Goal: Information Seeking & Learning: Learn about a topic

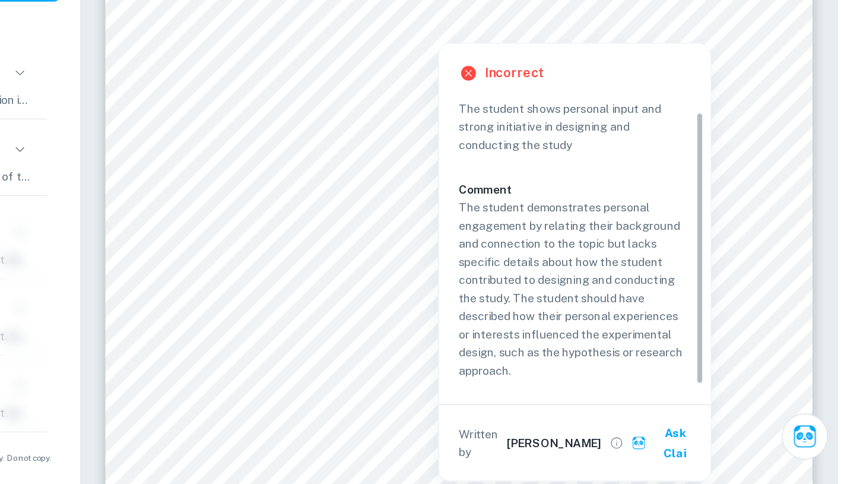
scroll to position [11, 0]
drag, startPoint x: 741, startPoint y: 366, endPoint x: 741, endPoint y: 383, distance: 17.2
click at [741, 383] on div "Criterion A The student shows personal input and strong initiative in designing…" at bounding box center [655, 308] width 177 height 208
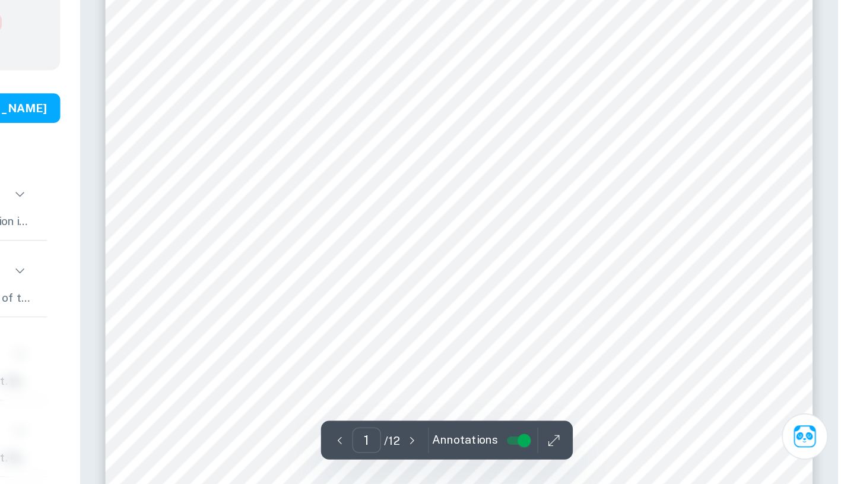
scroll to position [227, 0]
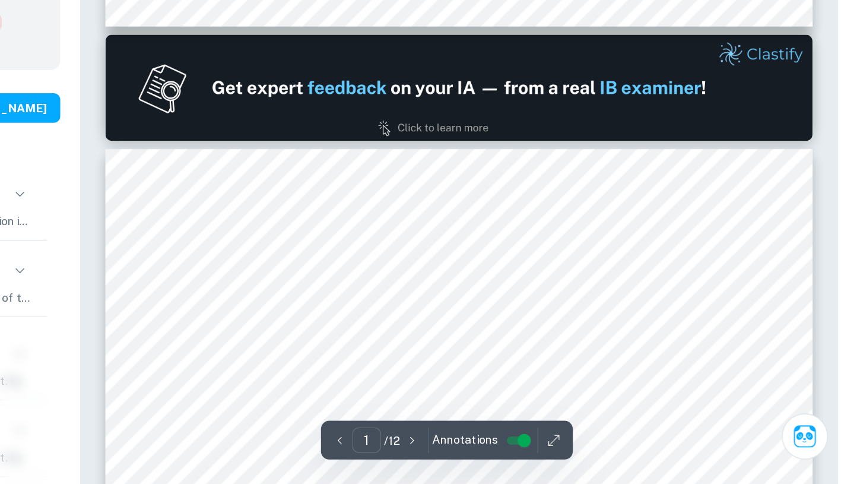
type input "2"
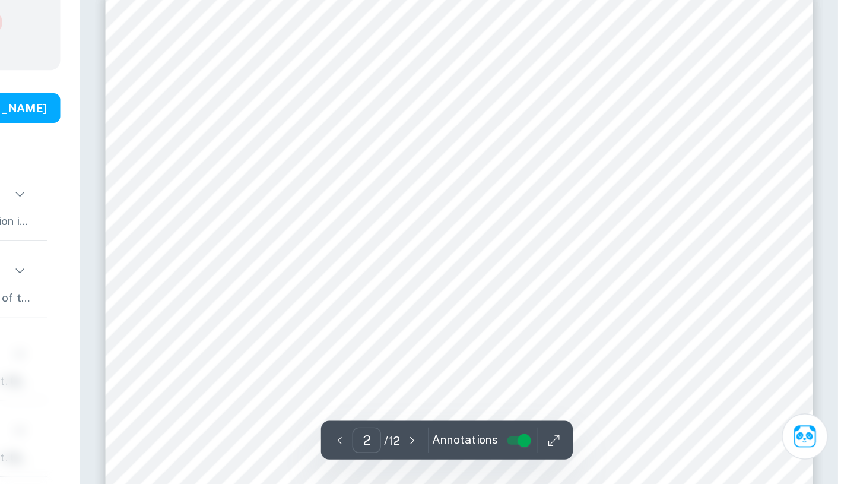
scroll to position [747, 0]
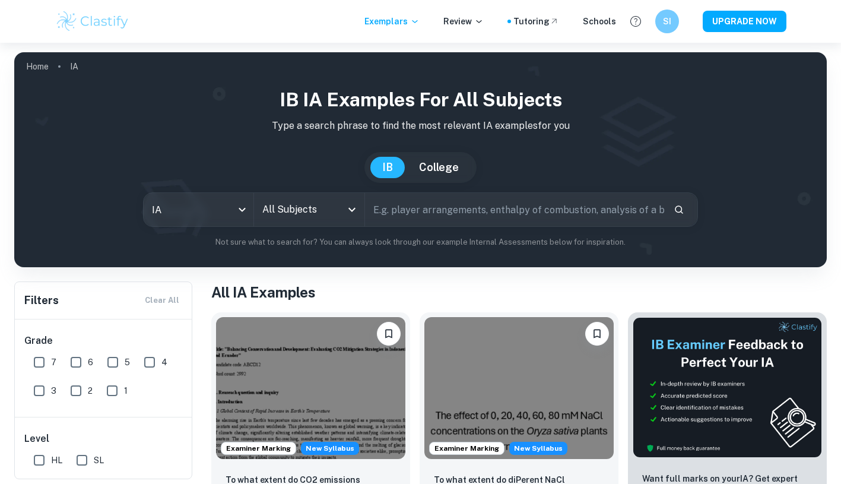
click at [39, 360] on input "7" at bounding box center [39, 362] width 24 height 24
checkbox input "true"
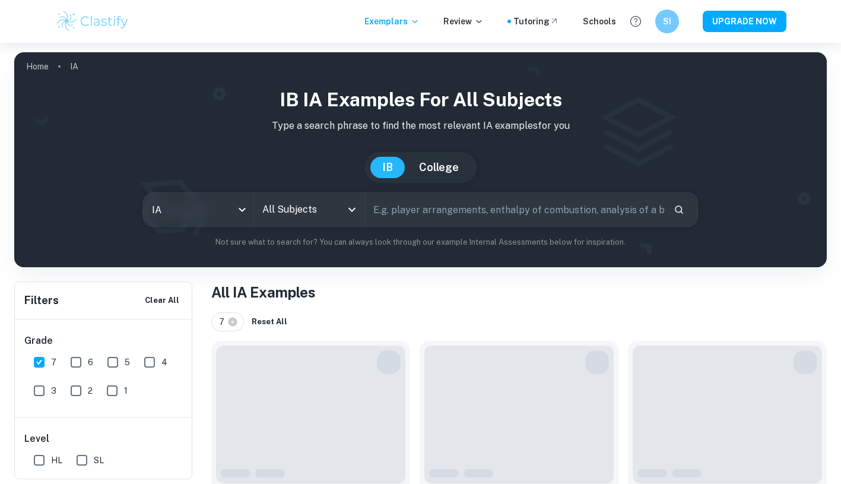
click at [88, 360] on span "6" at bounding box center [90, 361] width 5 height 13
click at [87, 360] on input "6" at bounding box center [76, 362] width 24 height 24
checkbox input "true"
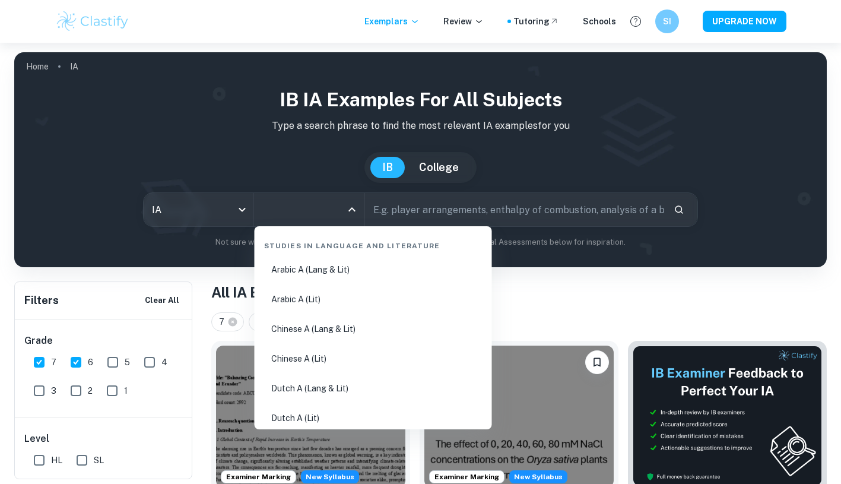
click at [312, 204] on input "All Subjects" at bounding box center [300, 209] width 82 height 23
click at [393, 208] on input "text" at bounding box center [514, 209] width 299 height 33
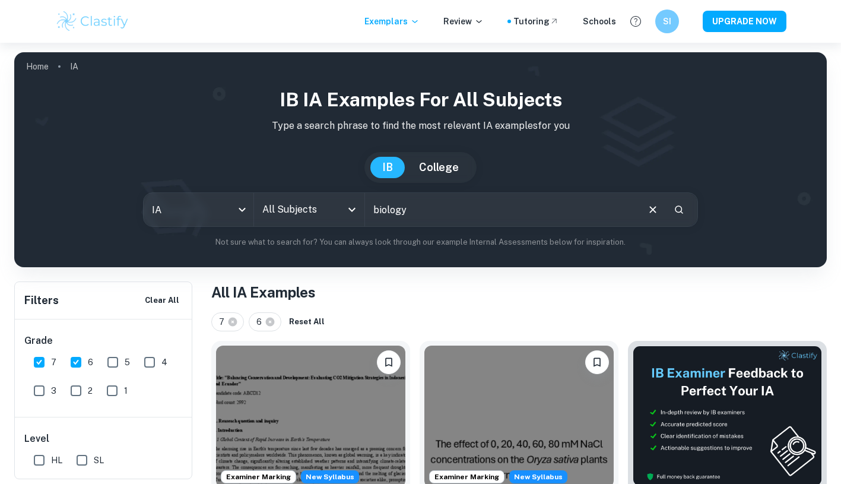
type input "biology"
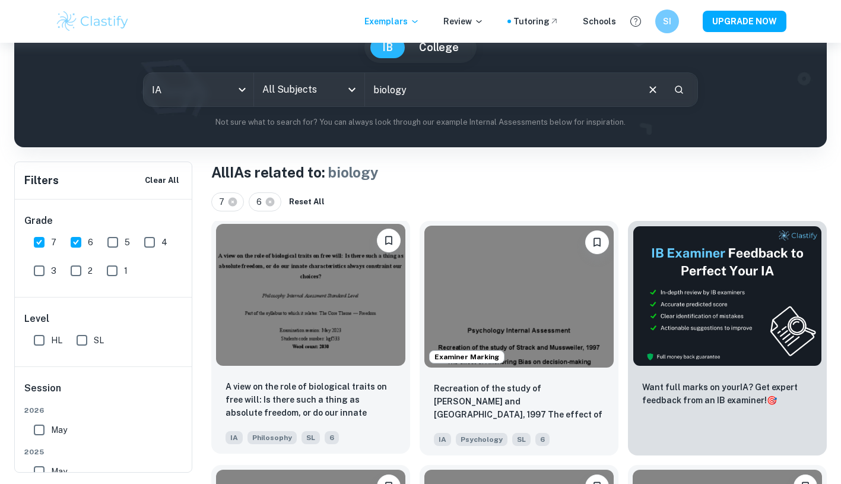
scroll to position [112, 0]
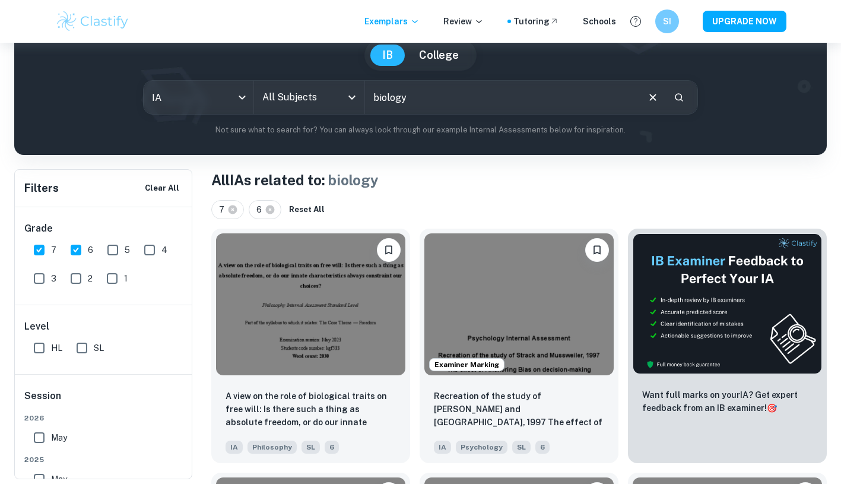
click at [339, 112] on div "All Subjects" at bounding box center [309, 97] width 110 height 33
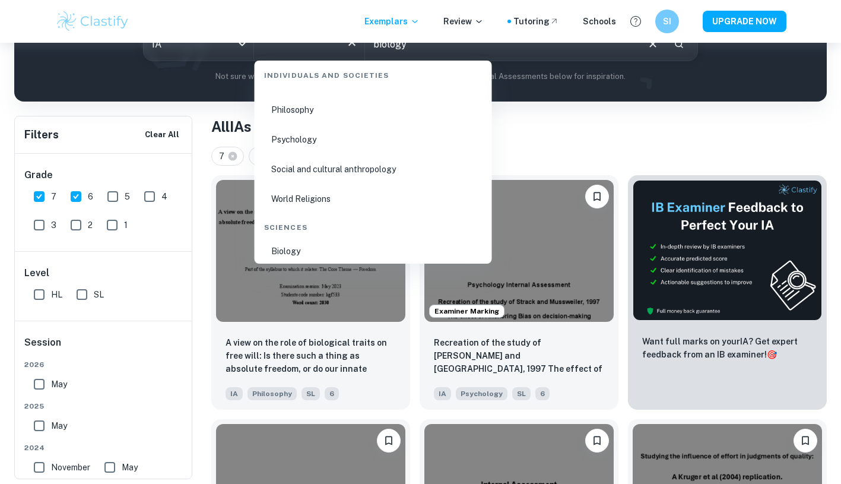
scroll to position [1695, 0]
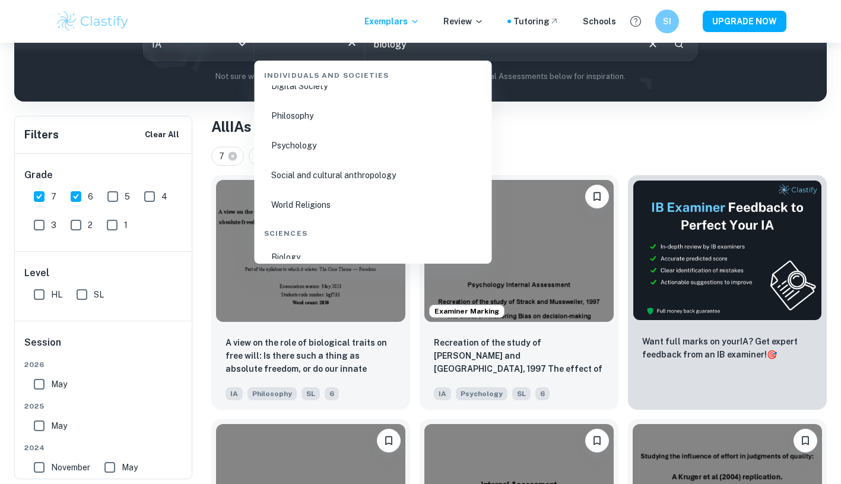
click at [294, 250] on li "Biology" at bounding box center [373, 256] width 228 height 27
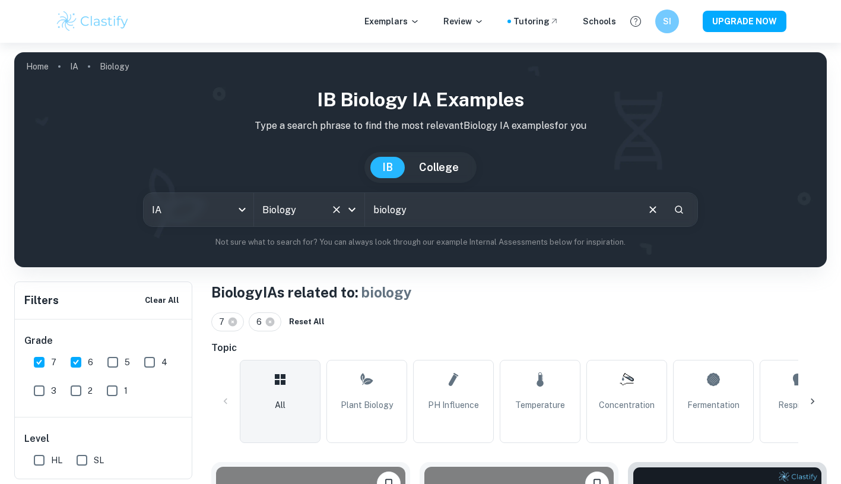
drag, startPoint x: 419, startPoint y: 207, endPoint x: 358, endPoint y: 205, distance: 61.1
click at [358, 205] on div "IA ia All Subjects Biology All Subjects biology ​" at bounding box center [420, 209] width 555 height 34
drag, startPoint x: 421, startPoint y: 214, endPoint x: 349, endPoint y: 215, distance: 71.8
click at [349, 215] on div "IA ia All Subjects Biology All Subjects sunflowers seeds ​" at bounding box center [420, 209] width 555 height 34
click at [416, 206] on input "sunflowers seeds" at bounding box center [501, 209] width 272 height 33
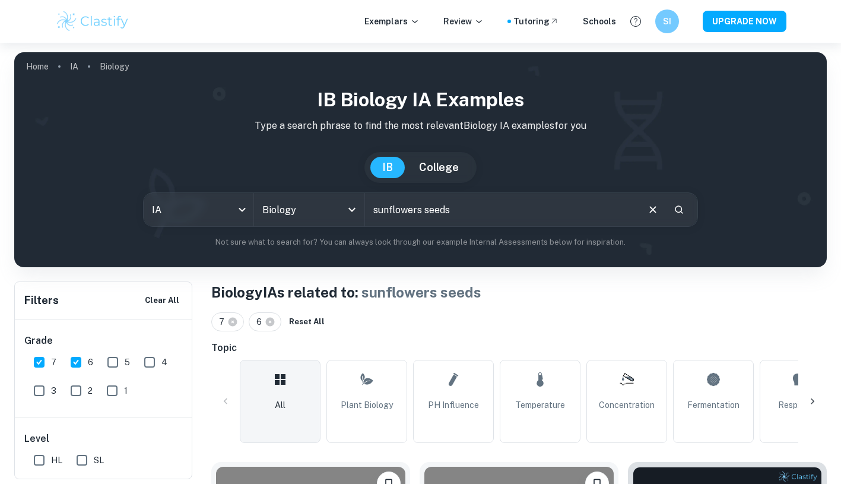
drag, startPoint x: 422, startPoint y: 212, endPoint x: 375, endPoint y: 211, distance: 47.5
click at [375, 211] on input "sunflowers seeds" at bounding box center [501, 209] width 272 height 33
paste input "Helianthus annuus L."
type input "Helianthus annuus L. seeds"
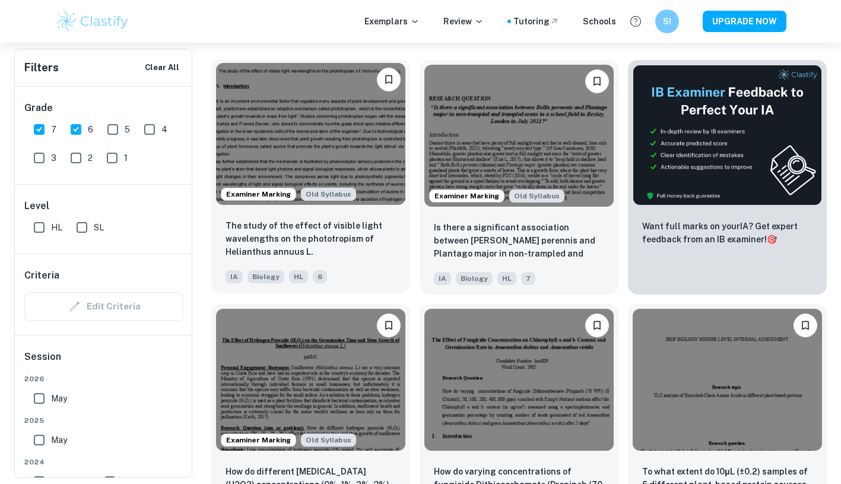
scroll to position [383, 0]
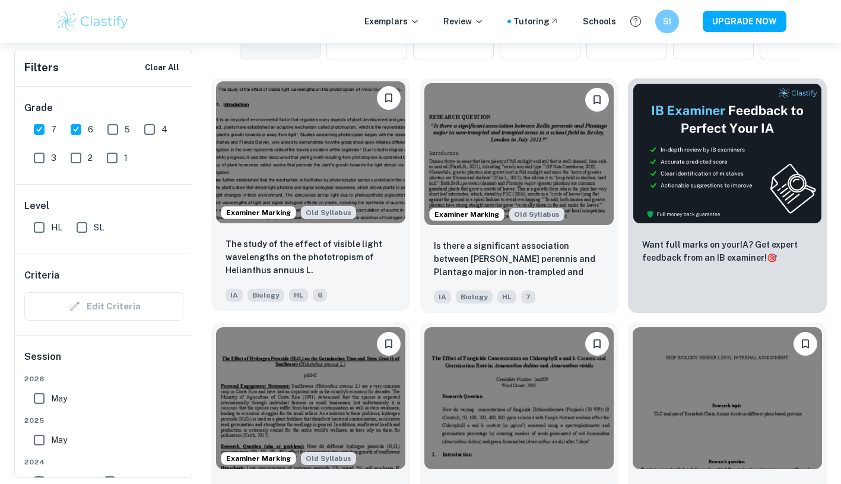
click at [357, 255] on p "The study of the effect of visible light wavelengths on the phototropism of Hel…" at bounding box center [310, 256] width 170 height 39
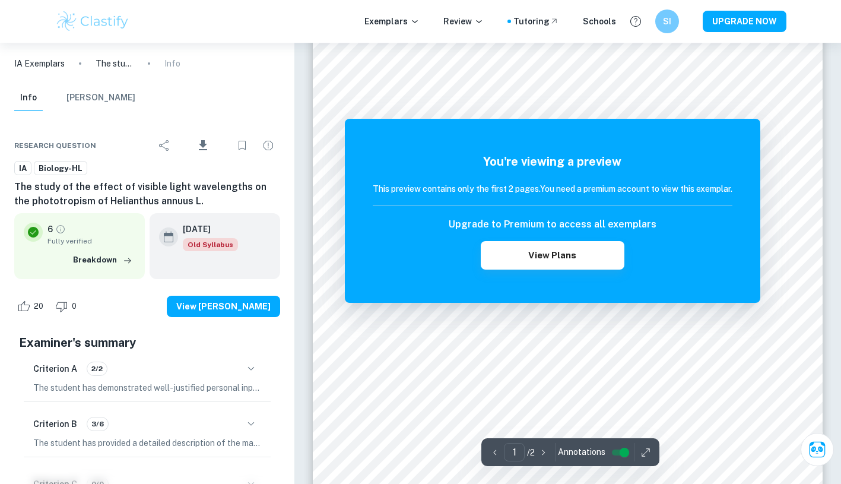
scroll to position [104, 0]
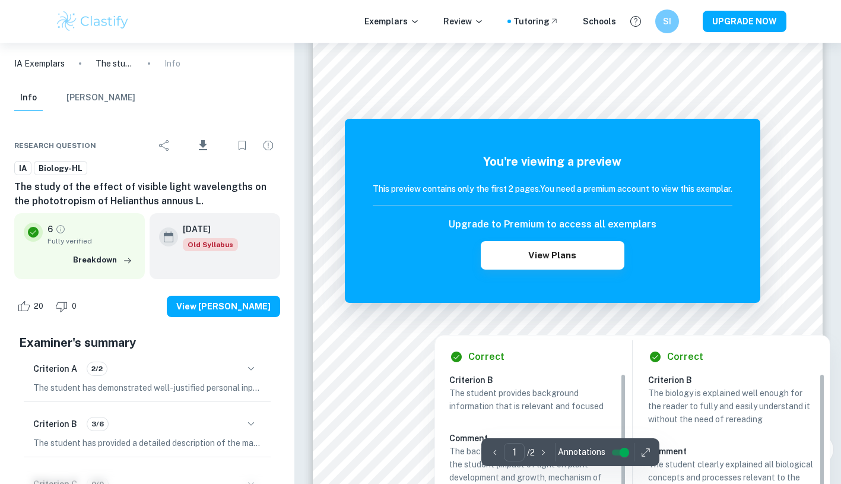
click at [443, 337] on div "Correct Criterion B The student provides background information that is relevan…" at bounding box center [533, 492] width 196 height 315
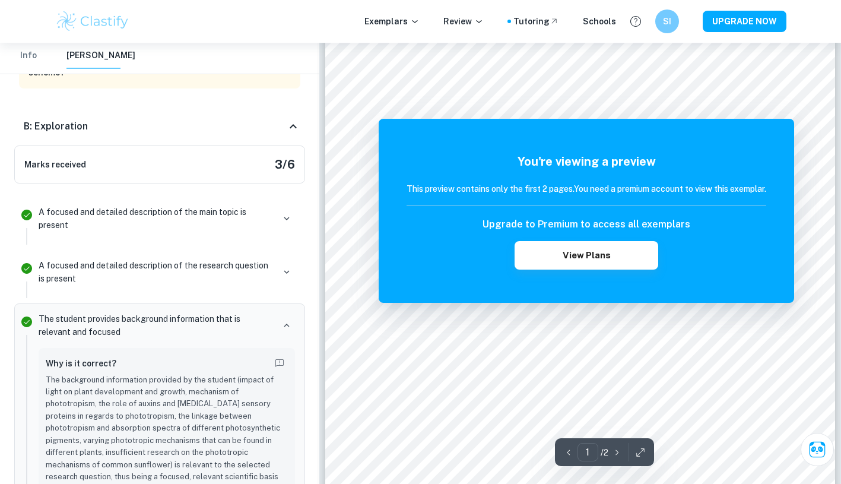
scroll to position [0, 0]
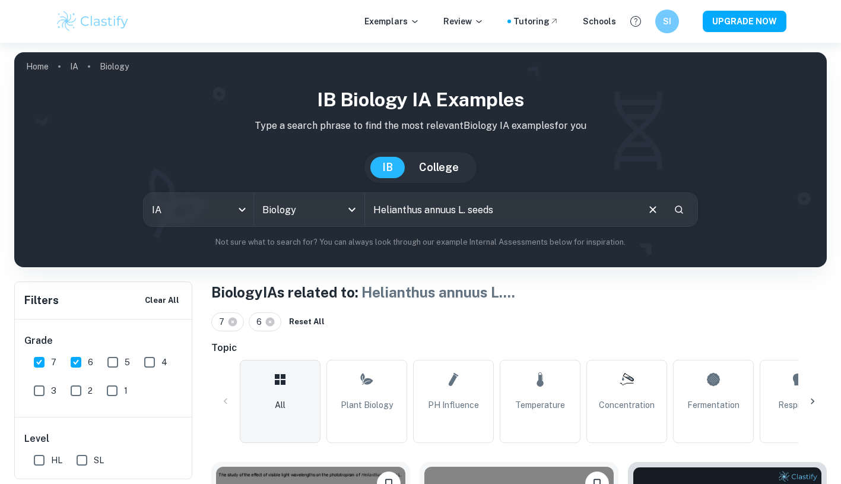
drag, startPoint x: 498, startPoint y: 211, endPoint x: 456, endPoint y: 209, distance: 42.2
click at [456, 209] on input "Helianthus annuus L. seeds" at bounding box center [501, 209] width 272 height 33
type input "Helianthus annuus"
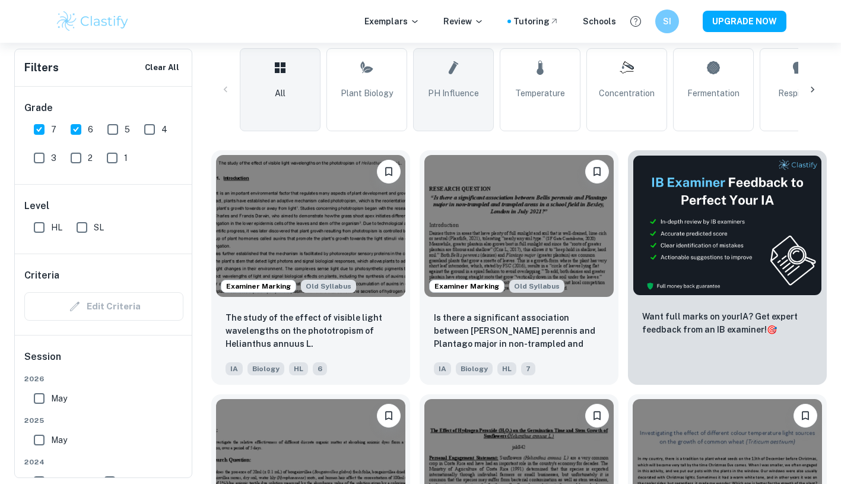
scroll to position [313, 0]
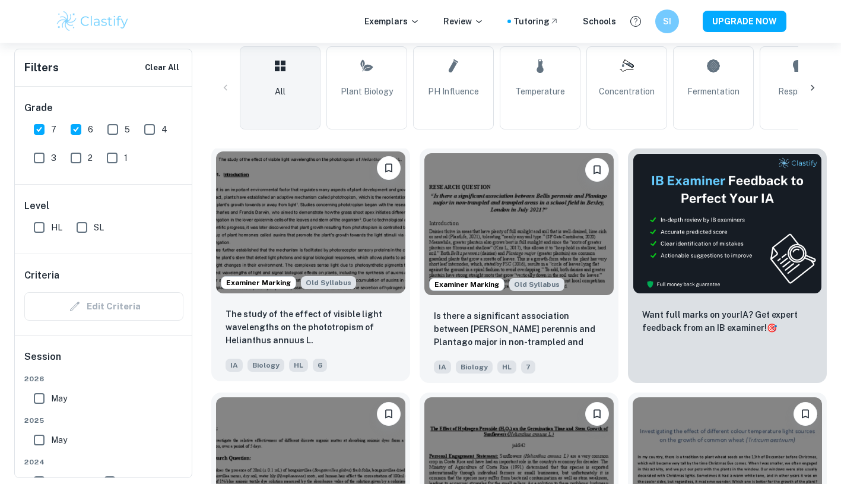
click at [373, 350] on div "The study of the effect of visible light wavelengths on the phototropism of Hel…" at bounding box center [310, 339] width 199 height 83
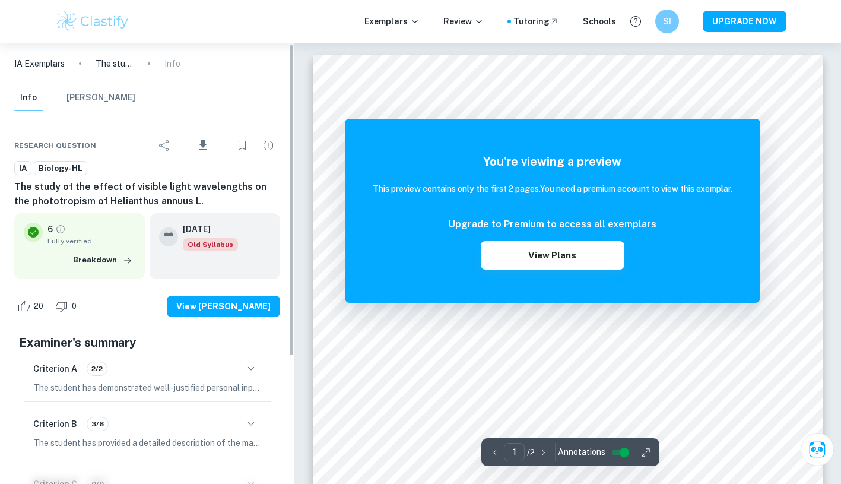
scroll to position [97, 0]
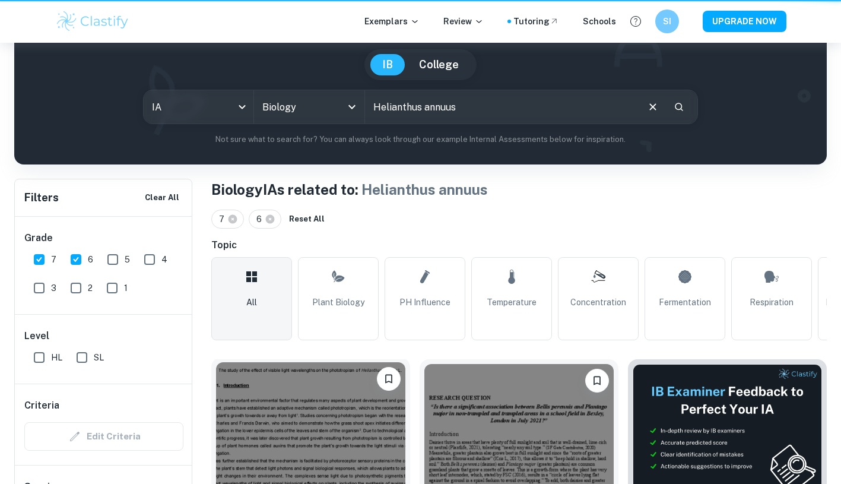
scroll to position [313, 0]
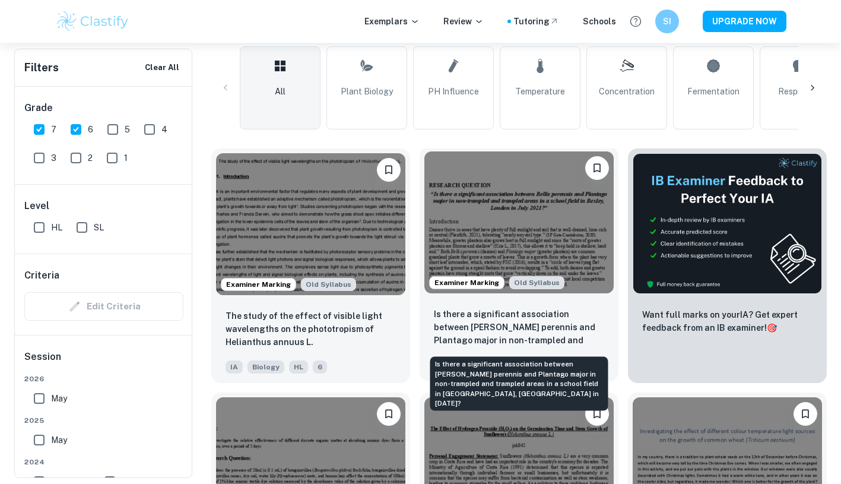
click at [517, 322] on p "Is there a significant association between [PERSON_NAME] perennis and Plantago …" at bounding box center [519, 327] width 170 height 40
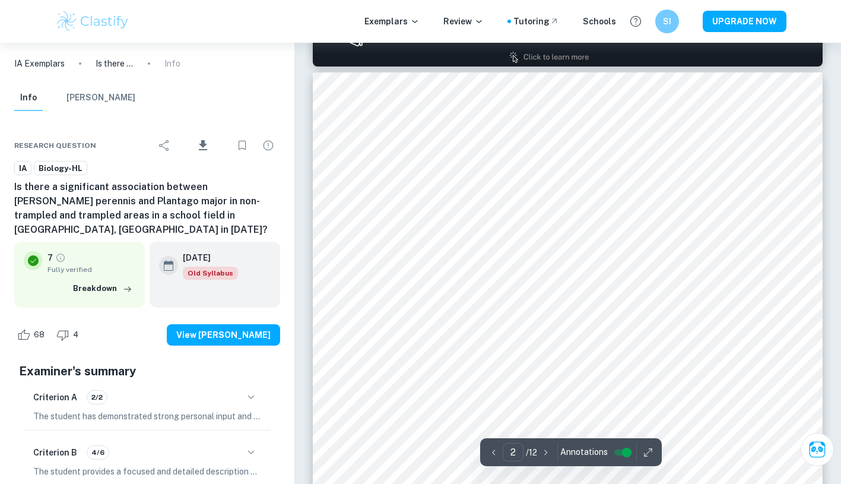
scroll to position [147, 0]
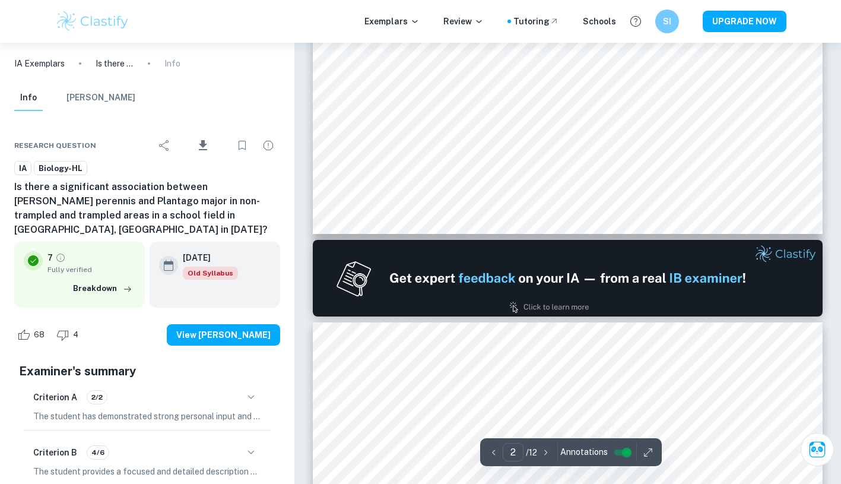
type input "1"
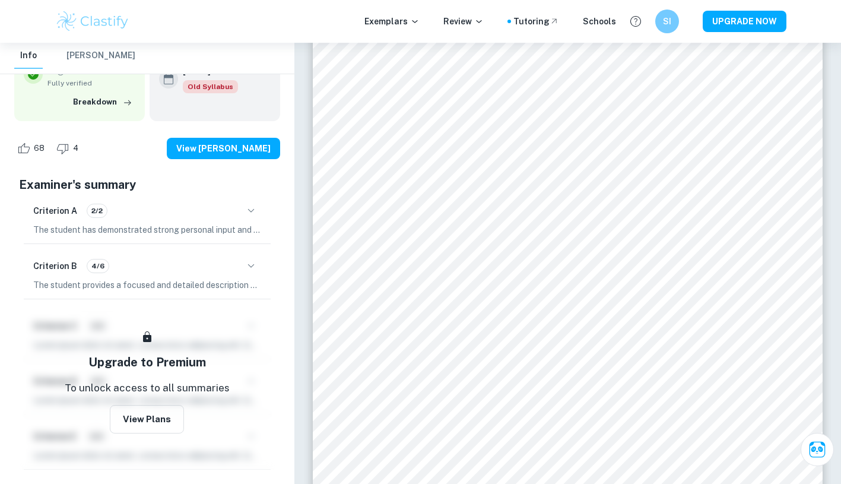
scroll to position [0, 0]
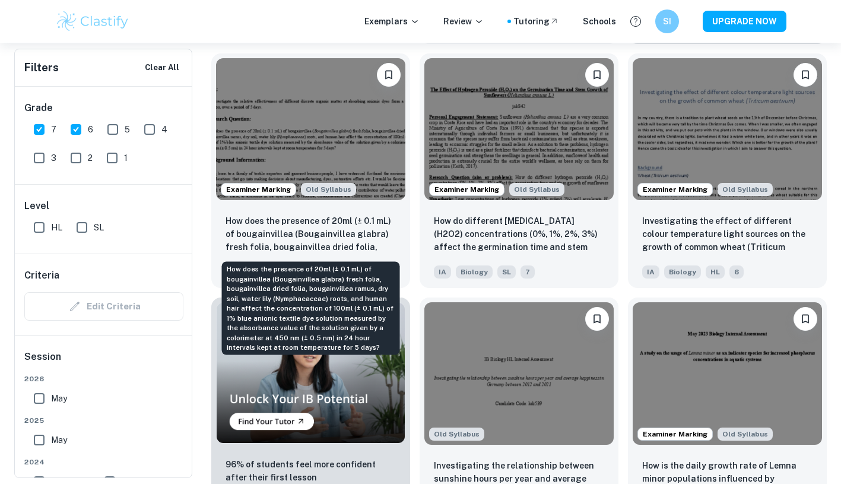
scroll to position [665, 0]
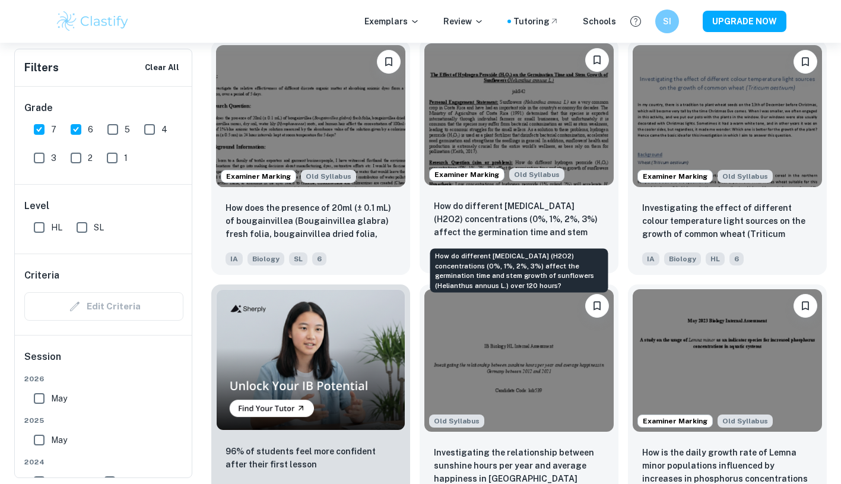
click at [508, 223] on p "How do different [MEDICAL_DATA] (H2O2) concentrations (0%, 1%, 2%, 3%) affect t…" at bounding box center [519, 219] width 170 height 40
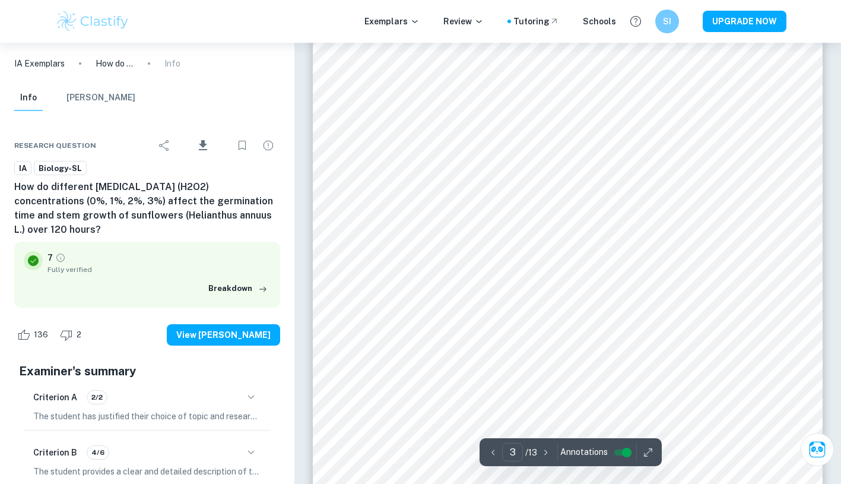
scroll to position [1739, 0]
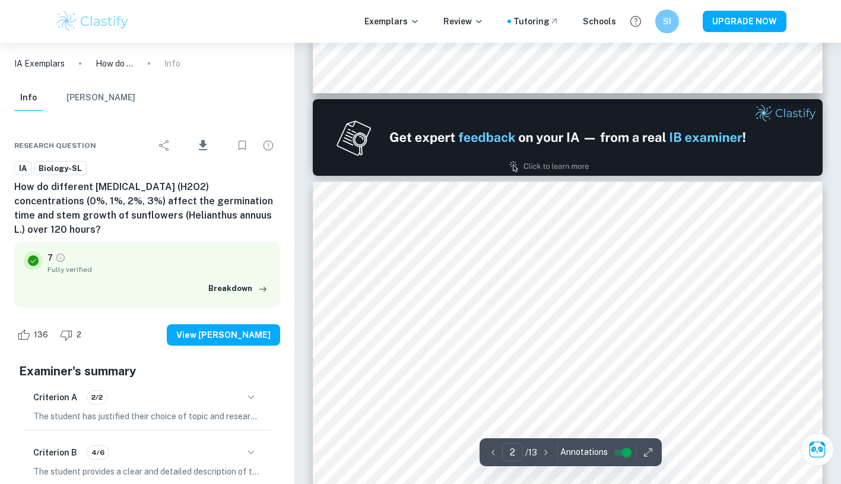
type input "1"
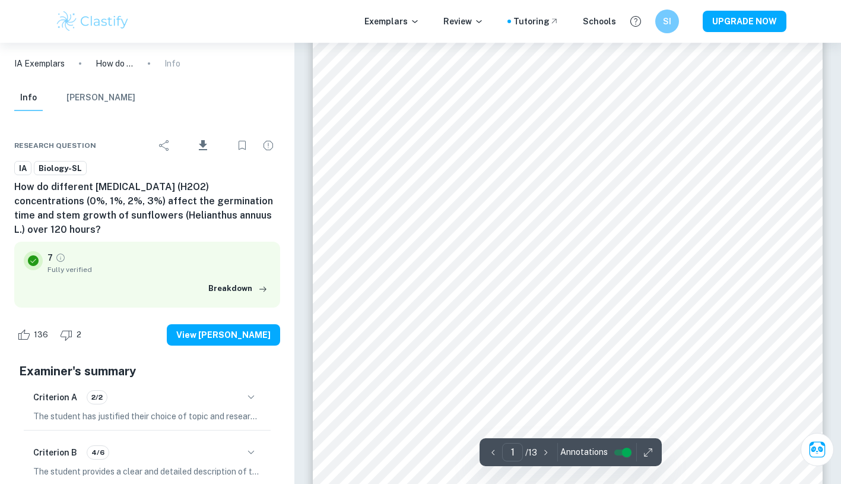
scroll to position [0, 0]
